Goal: Ask a question

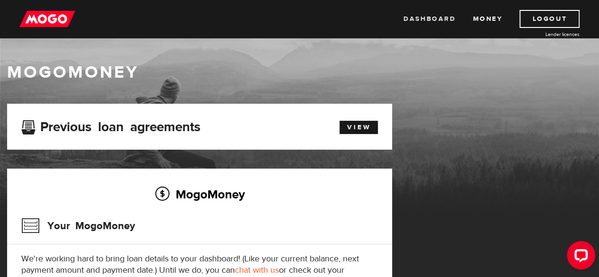
click at [427, 19] on link "Dashboard" at bounding box center [430, 19] width 52 height 18
click at [366, 127] on link "View" at bounding box center [359, 127] width 38 height 13
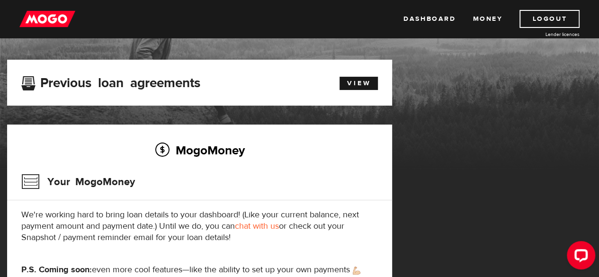
scroll to position [45, 0]
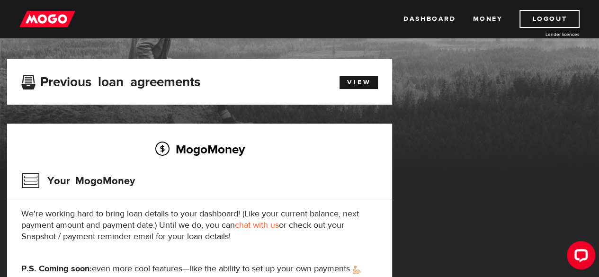
click at [254, 226] on link "chat with us" at bounding box center [257, 225] width 44 height 11
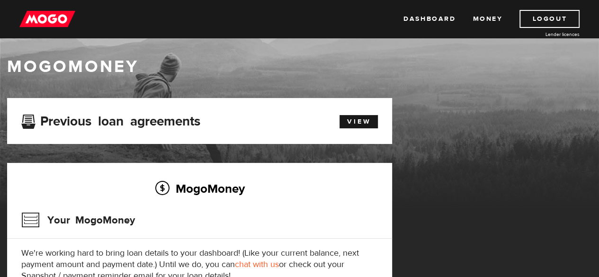
scroll to position [0, 0]
